Goal: Task Accomplishment & Management: Manage account settings

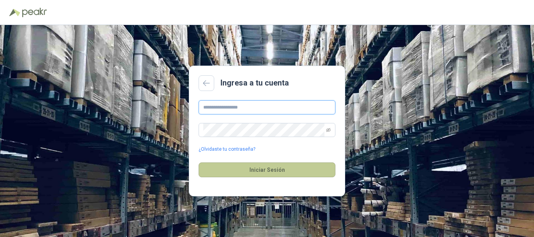
type input "**********"
click at [281, 170] on button "Iniciar Sesión" at bounding box center [266, 169] width 137 height 15
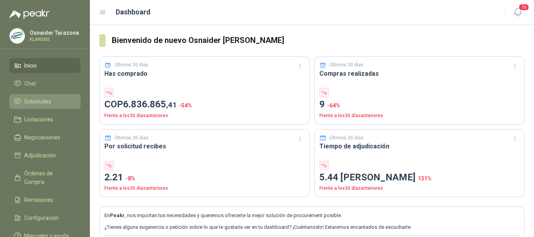
click at [51, 102] on span "Solicitudes" at bounding box center [37, 101] width 27 height 9
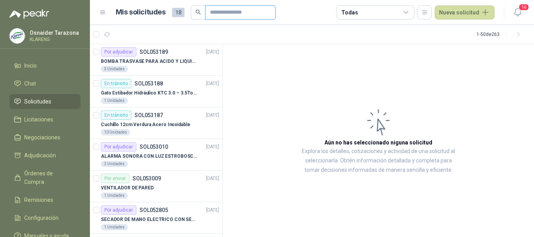
click at [210, 12] on input "text" at bounding box center [237, 12] width 55 height 13
click at [214, 12] on input "text" at bounding box center [237, 12] width 55 height 13
click at [150, 187] on p "VENTILADOR DE PARED" at bounding box center [127, 187] width 53 height 7
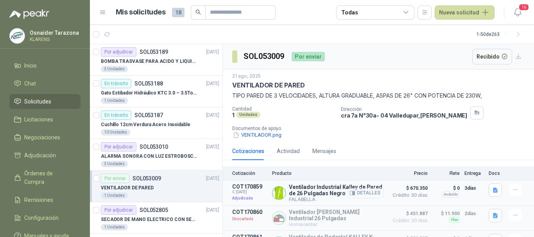
click at [365, 192] on button "Detalles" at bounding box center [365, 193] width 37 height 11
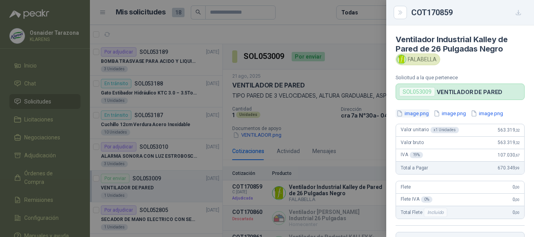
click at [416, 110] on button "image.png" at bounding box center [412, 113] width 34 height 8
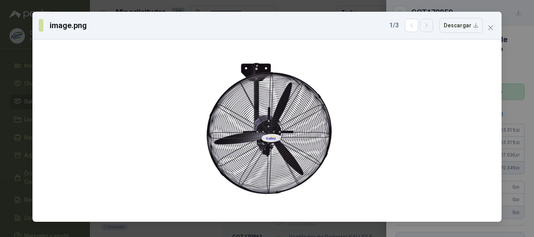
click at [433, 28] on button "button" at bounding box center [426, 25] width 13 height 13
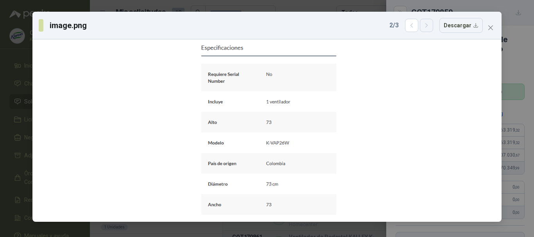
click at [428, 27] on icon "button" at bounding box center [426, 25] width 7 height 7
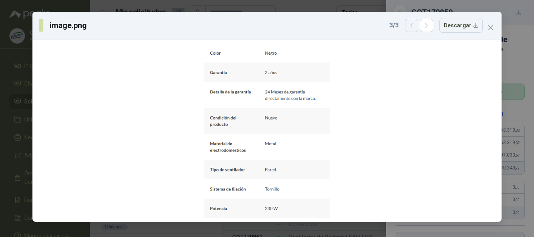
click at [410, 21] on button "button" at bounding box center [411, 25] width 13 height 13
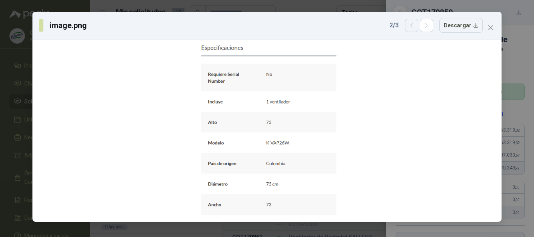
click at [418, 28] on button "button" at bounding box center [411, 25] width 13 height 13
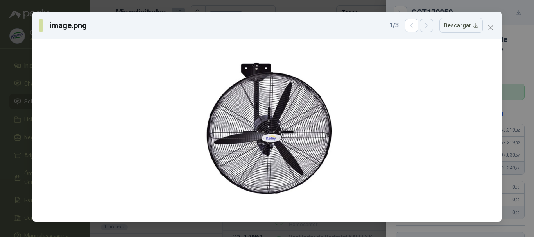
click at [425, 29] on icon "button" at bounding box center [426, 25] width 7 height 7
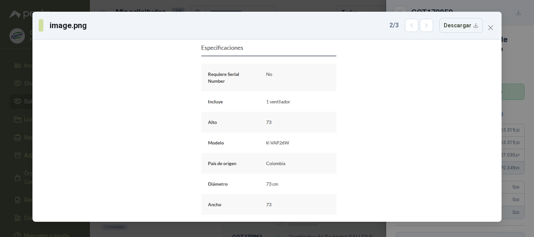
click at [0, 95] on div "image.png 2 / 3 Descargar" at bounding box center [267, 118] width 534 height 237
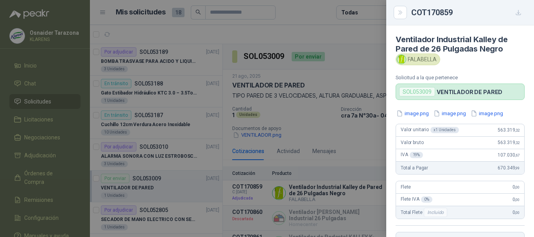
click at [345, 60] on div at bounding box center [267, 118] width 534 height 237
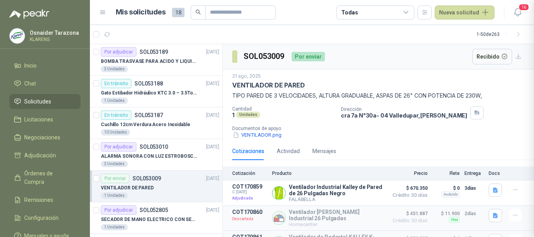
scroll to position [164, 0]
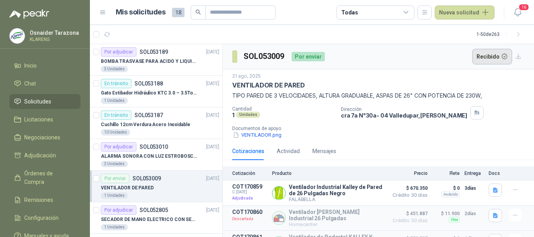
click at [482, 55] on button "Recibido" at bounding box center [492, 57] width 40 height 16
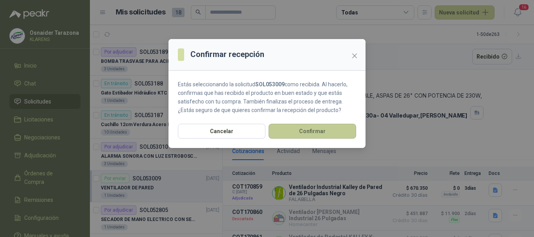
click at [327, 127] on button "Confirmar" at bounding box center [311, 131] width 87 height 15
